Goal: Information Seeking & Learning: Learn about a topic

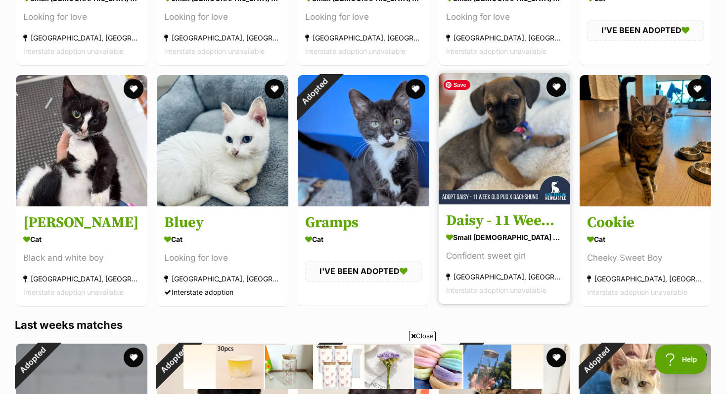
scroll to position [613, 0]
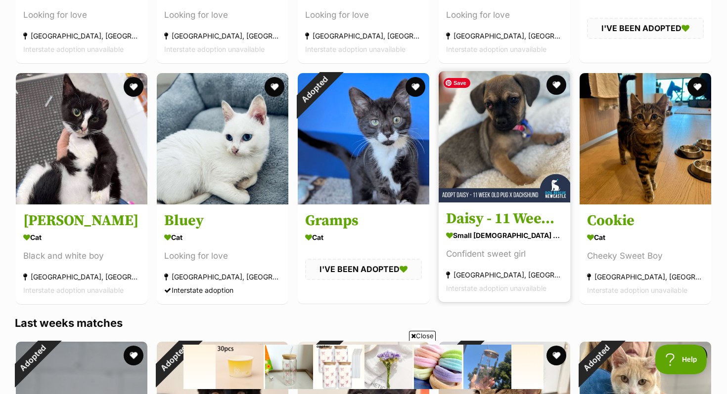
click at [467, 148] on img at bounding box center [503, 136] width 131 height 131
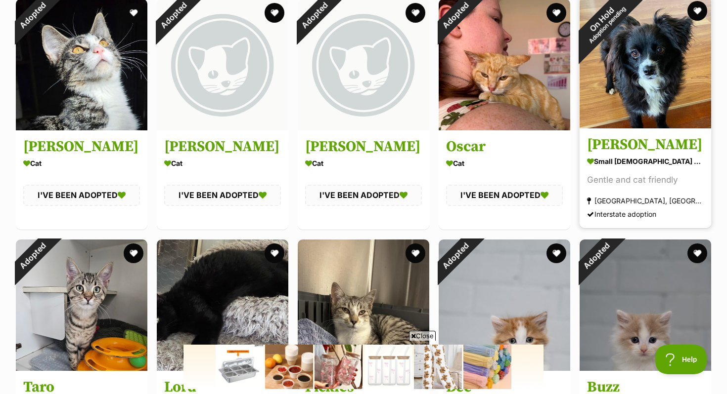
scroll to position [1191, 0]
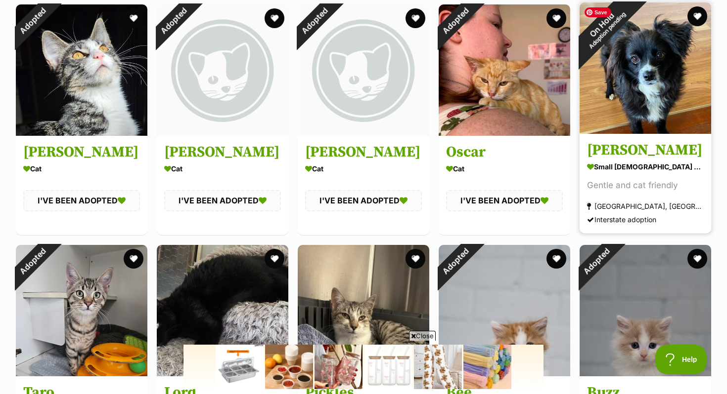
click at [624, 106] on img at bounding box center [644, 67] width 131 height 131
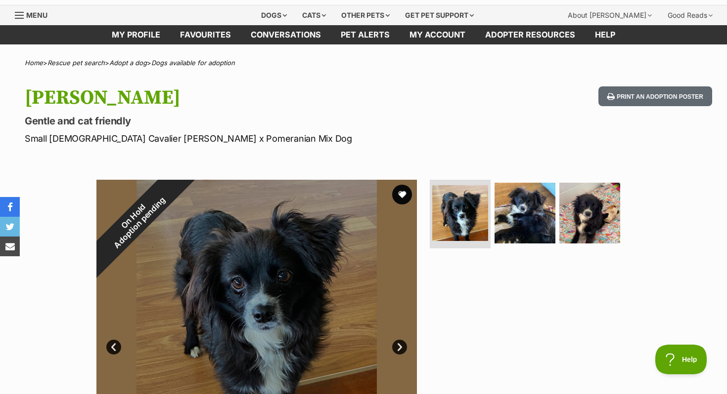
scroll to position [18, 0]
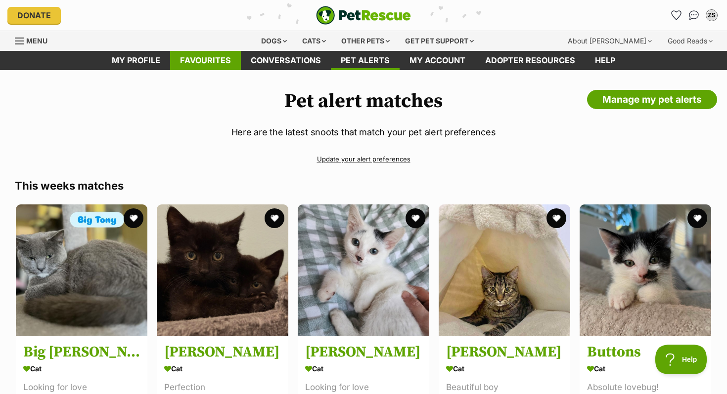
click at [229, 69] on link "Favourites" at bounding box center [205, 60] width 71 height 19
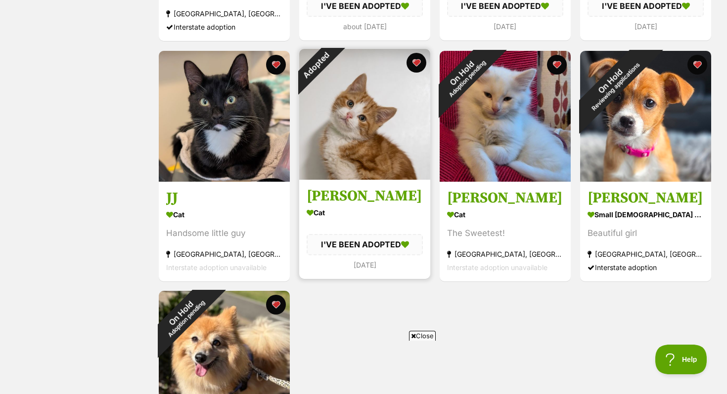
scroll to position [390, 0]
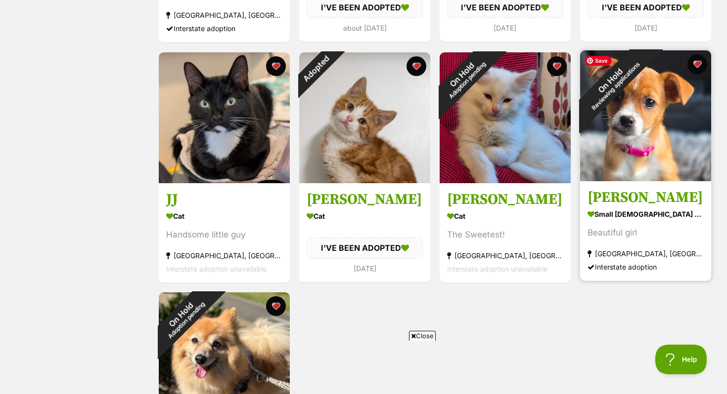
click at [643, 166] on img at bounding box center [645, 115] width 131 height 131
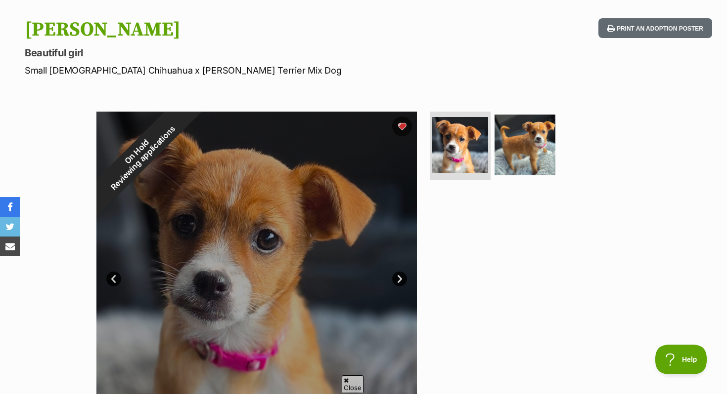
scroll to position [96, 0]
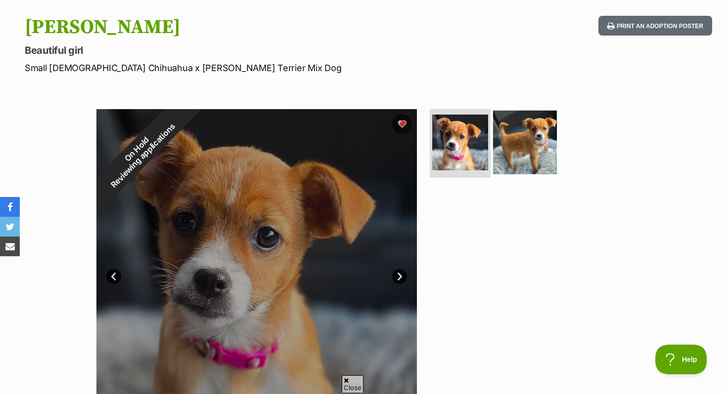
click at [526, 160] on img at bounding box center [525, 142] width 64 height 64
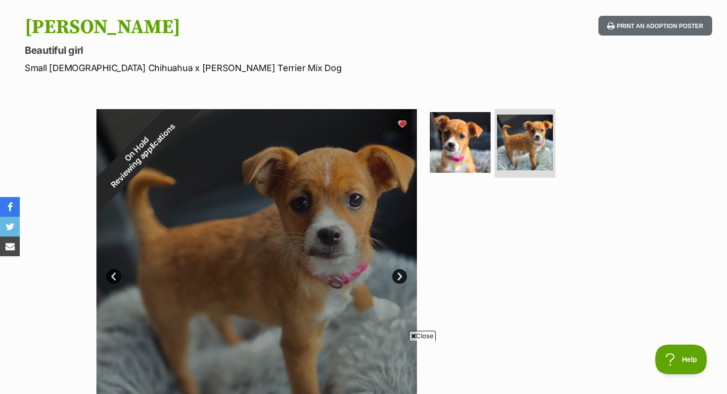
scroll to position [0, 0]
